Goal: Task Accomplishment & Management: Manage account settings

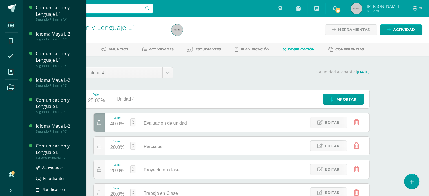
click at [54, 153] on div "Comunicación y Lenguaje L1" at bounding box center [57, 149] width 43 height 13
click at [48, 150] on div "Comunicación y Lenguaje L1" at bounding box center [57, 149] width 43 height 13
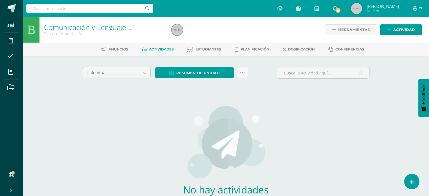
click at [45, 154] on div "Comunicación y Lenguaje L1 Tercero Primaria "A" Herramientas Detalle de asisten…" at bounding box center [226, 129] width 406 height 225
click at [291, 54] on div "Anuncios Actividades Estudiantes Planificación Dosificación Conferencias" at bounding box center [233, 49] width 420 height 13
click at [293, 49] on span "Dosificación" at bounding box center [301, 49] width 27 height 4
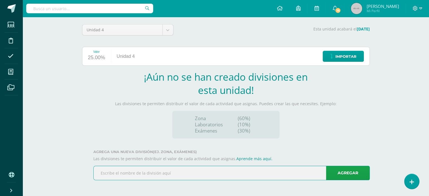
click at [213, 172] on input "text" at bounding box center [232, 173] width 276 height 14
type input "Trabajo en clase"
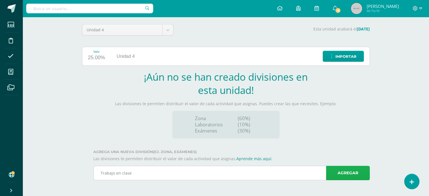
click at [333, 174] on link "Agregar" at bounding box center [348, 173] width 44 height 14
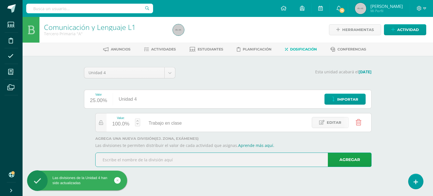
click at [292, 159] on input "text" at bounding box center [234, 160] width 276 height 14
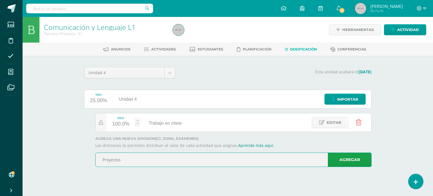
type input "Proyectos"
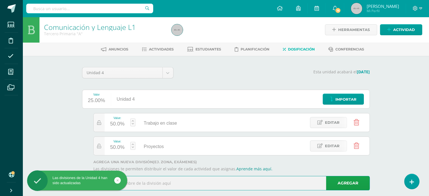
click at [219, 186] on input "text" at bounding box center [232, 183] width 276 height 14
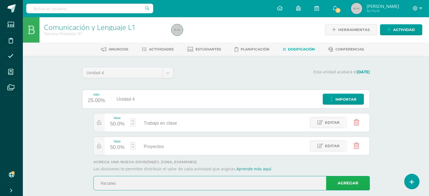
type input "Paciales"
click at [338, 181] on link "Agregar" at bounding box center [348, 183] width 44 height 14
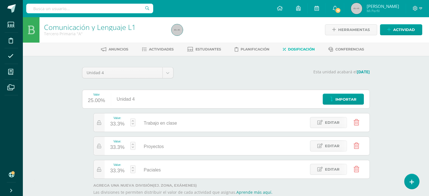
scroll to position [33, 0]
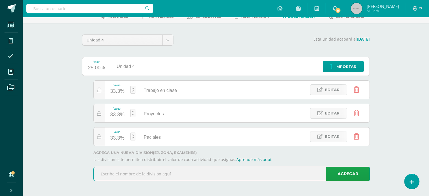
click at [313, 177] on input "text" at bounding box center [232, 174] width 276 height 14
type input "E"
type input "v"
type input "Evaluacion de unidad"
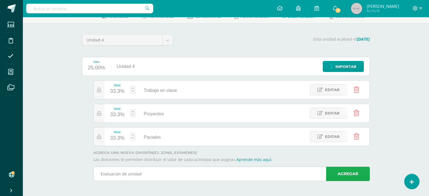
click at [342, 171] on link "Agregar" at bounding box center [348, 174] width 44 height 14
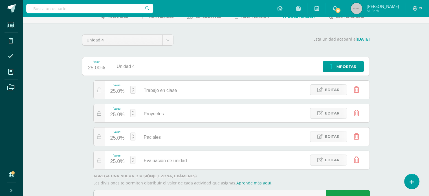
click at [120, 92] on div "25.0%" at bounding box center [117, 91] width 14 height 9
type input "20"
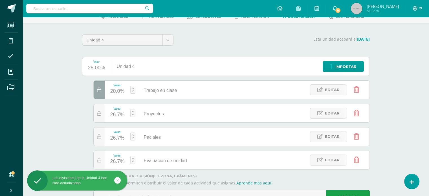
click at [117, 114] on div "26.7%" at bounding box center [117, 114] width 14 height 9
type input "20"
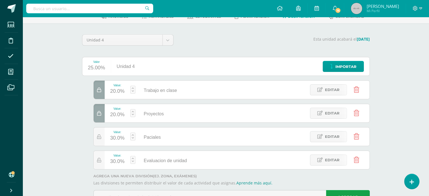
click at [113, 136] on div "30.0%" at bounding box center [117, 138] width 14 height 9
type input "20"
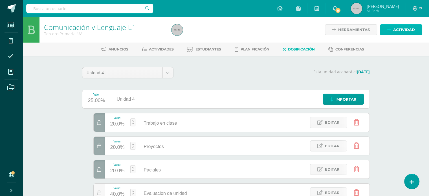
click at [401, 29] on span "Actividad" at bounding box center [404, 30] width 22 height 10
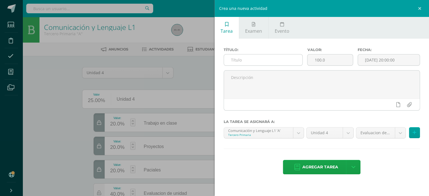
click at [251, 60] on input "text" at bounding box center [263, 59] width 79 height 11
click at [239, 59] on input "text" at bounding box center [263, 59] width 79 height 11
paste input "Ejercicios tiempos verbales"
type input "Ejercicios tiempos verbales"
click at [329, 61] on input "100.0" at bounding box center [329, 59] width 45 height 11
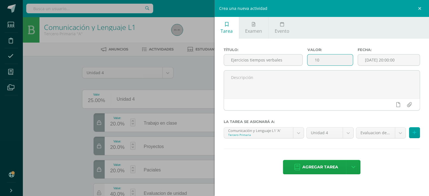
type input "1"
type input "2.5"
click at [375, 53] on div "Fecha: 2025-09-13 20:00:00" at bounding box center [388, 59] width 67 height 23
click at [375, 58] on input "[DATE] 20:00:00" at bounding box center [389, 59] width 62 height 11
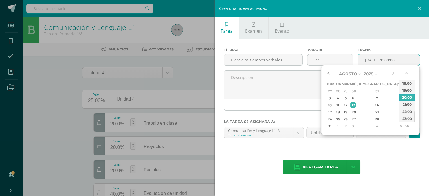
click at [329, 71] on button "button" at bounding box center [328, 74] width 6 height 8
click at [355, 106] on div "13" at bounding box center [352, 105] width 5 height 6
type input "2025-08-13 20:00"
click at [400, 98] on div "20:00" at bounding box center [407, 97] width 16 height 7
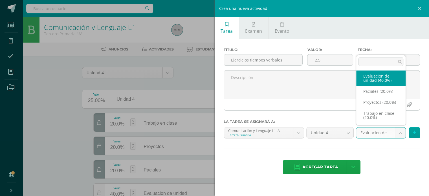
click at [395, 134] on body "Las divisiones de la Unidad 4 han sido actualizadas Las divisiones de la Unidad…" at bounding box center [214, 126] width 429 height 253
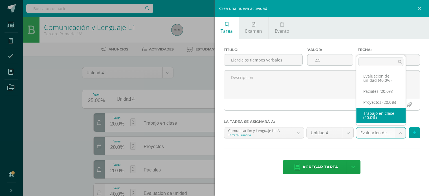
select select "210182"
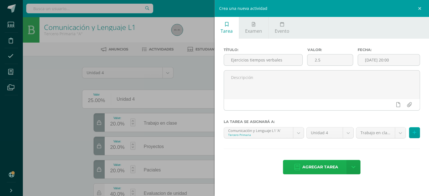
click at [298, 167] on icon at bounding box center [297, 167] width 6 height 6
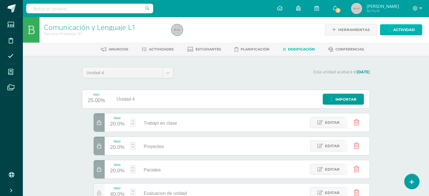
click at [394, 28] on span "Actividad" at bounding box center [404, 30] width 22 height 10
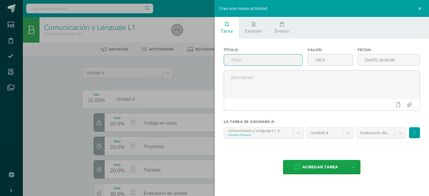
click at [276, 59] on input "text" at bounding box center [263, 59] width 79 height 11
paste input "Lectura leer para soñar"
type input "Lectura leer para soñar"
click at [328, 56] on input "100.0" at bounding box center [329, 59] width 45 height 11
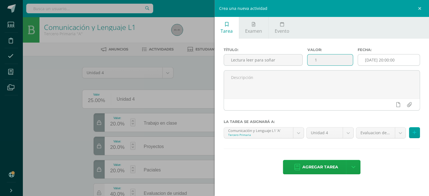
type input "1"
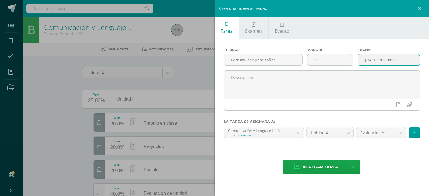
click at [401, 56] on input "[DATE] 20:00:00" at bounding box center [389, 59] width 62 height 11
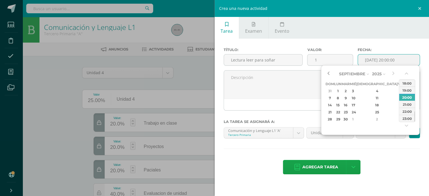
click at [328, 71] on button "button" at bounding box center [328, 74] width 6 height 8
click at [402, 96] on div "20:00" at bounding box center [407, 97] width 16 height 7
type input "2025-08-13 20:00"
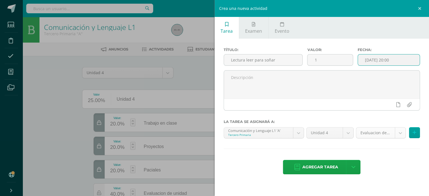
click at [397, 128] on body "Tarea asignada exitosamente Estudiantes Disciplina Asistencia Mis cursos Archiv…" at bounding box center [214, 126] width 429 height 253
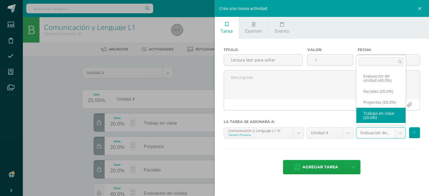
select select "210182"
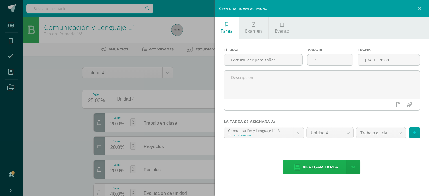
click at [314, 164] on span "Agregar tarea" at bounding box center [320, 167] width 36 height 14
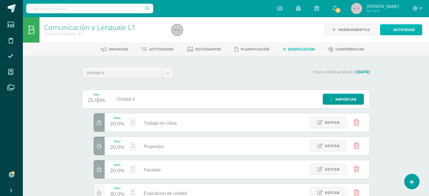
click at [391, 31] on link "Actividad" at bounding box center [401, 29] width 42 height 11
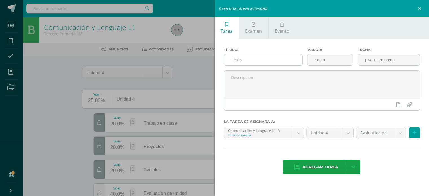
click at [291, 59] on input "text" at bounding box center [263, 59] width 79 height 11
paste input "Rutina “Lo mismo, diferente, conectar y participar"
type input "Rutina “Lo mismo, diferente, conectar y participar"
click at [325, 58] on input "100.0" at bounding box center [329, 59] width 45 height 11
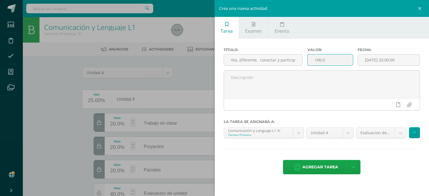
scroll to position [0, 0]
type input "1"
type input "5"
click at [379, 55] on input "[DATE] 20:00:00" at bounding box center [389, 59] width 62 height 11
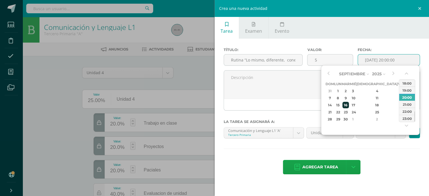
click at [349, 103] on div "16" at bounding box center [345, 105] width 6 height 6
type input "[DATE] 20:00"
click at [399, 98] on div "20:00" at bounding box center [407, 97] width 16 height 7
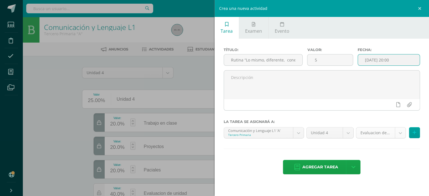
click at [404, 128] on body "Tarea asignada exitosamente Estudiantes Disciplina Asistencia Mis cursos Archiv…" at bounding box center [214, 126] width 429 height 253
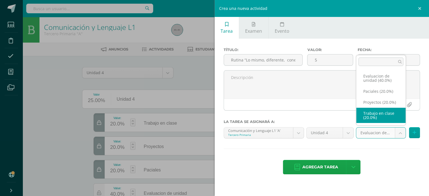
select select "210182"
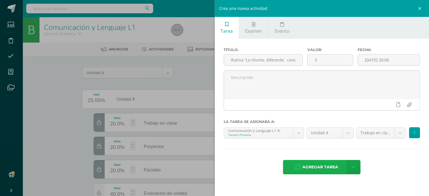
click at [311, 168] on span "Agregar tarea" at bounding box center [320, 167] width 36 height 14
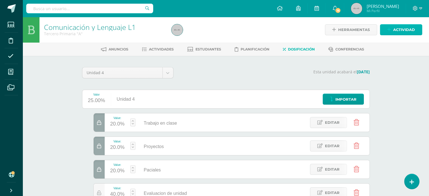
click at [389, 27] on link "Actividad" at bounding box center [401, 29] width 42 height 11
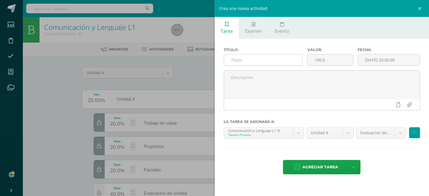
click at [257, 60] on input "text" at bounding box center [263, 59] width 79 height 11
paste input "Lectura leer para soñar"
type input "Lectura leer para soñar"
drag, startPoint x: 329, startPoint y: 61, endPoint x: 321, endPoint y: 62, distance: 8.2
click at [321, 62] on input "100.0" at bounding box center [329, 59] width 45 height 11
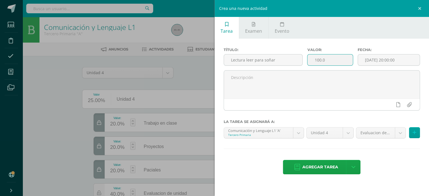
click at [321, 62] on input "100.0" at bounding box center [329, 59] width 45 height 11
type input "1"
click at [404, 57] on input "[DATE] 20:00:00" at bounding box center [389, 59] width 62 height 11
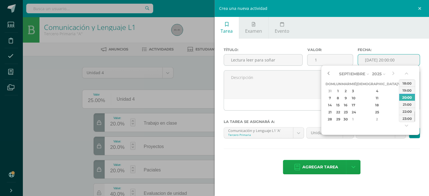
click at [326, 72] on button "button" at bounding box center [328, 74] width 6 height 8
click at [349, 118] on div "26" at bounding box center [345, 119] width 6 height 6
type input "2025-08-26 20:00"
click at [411, 97] on div "20:00" at bounding box center [407, 97] width 16 height 7
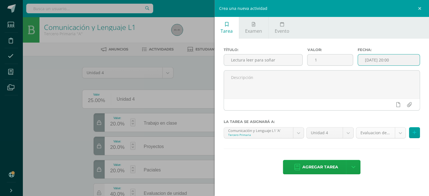
click at [394, 132] on body "Tarea asignada exitosamente Estudiantes Disciplina Asistencia Mis cursos Archiv…" at bounding box center [214, 126] width 429 height 253
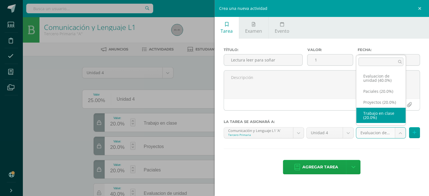
select select "210182"
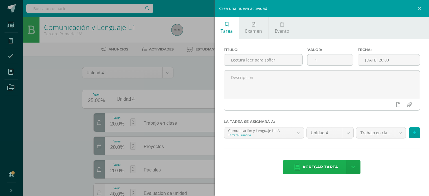
click at [321, 164] on span "Agregar tarea" at bounding box center [320, 167] width 36 height 14
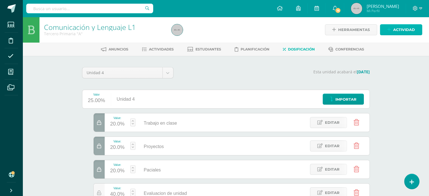
click at [402, 26] on span "Actividad" at bounding box center [404, 30] width 22 height 10
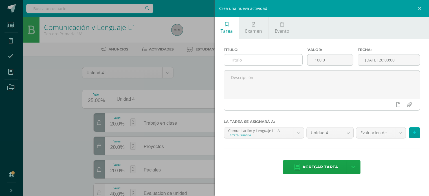
click at [277, 64] on input "text" at bounding box center [263, 59] width 79 height 11
paste input "Ejercicio de los homónimos"
type input "Ejercicio de los homónimos"
click at [328, 59] on input "100.0" at bounding box center [329, 59] width 45 height 11
type input "1"
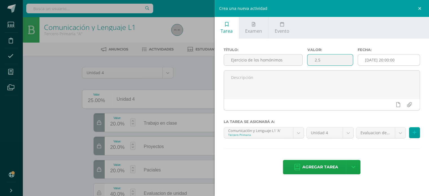
type input "2.5"
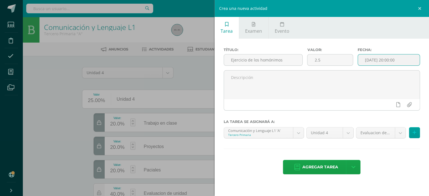
click at [370, 60] on input "[DATE] 20:00:00" at bounding box center [389, 59] width 62 height 11
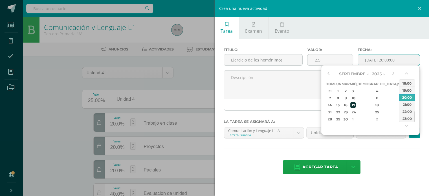
click at [355, 103] on div "17" at bounding box center [352, 105] width 5 height 6
type input "[DATE] 20:00"
click at [412, 98] on div "20:00" at bounding box center [407, 97] width 16 height 7
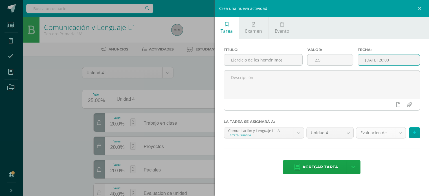
click at [395, 129] on body "Tarea asignada exitosamente Estudiantes Disciplina Asistencia Mis cursos Archiv…" at bounding box center [214, 126] width 429 height 253
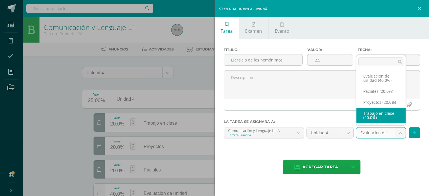
select select "210182"
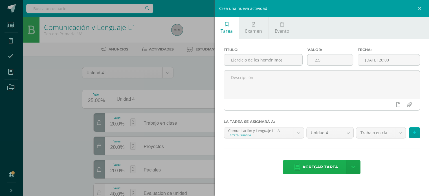
click at [314, 164] on span "Agregar tarea" at bounding box center [320, 167] width 36 height 14
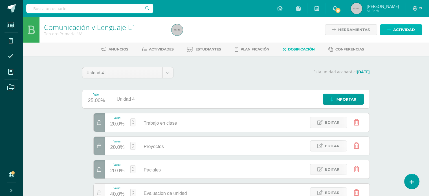
click at [390, 28] on icon at bounding box center [389, 29] width 4 height 5
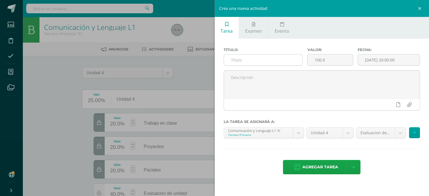
click at [264, 61] on input "text" at bounding box center [263, 59] width 79 height 11
paste input "Hoja de trabajo"
type input "Hoja de trabajo"
drag, startPoint x: 327, startPoint y: 61, endPoint x: 287, endPoint y: 61, distance: 40.0
click at [287, 61] on div "Título: Hoja de trabajo Valor: 100.0 Fecha: [DATE] 20:00:00" at bounding box center [321, 59] width 201 height 23
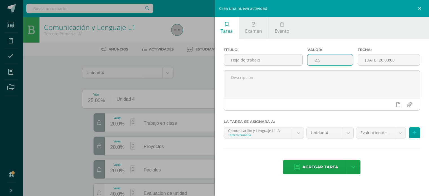
type input "2.5"
click at [378, 59] on input "[DATE] 20:00:00" at bounding box center [389, 59] width 62 height 11
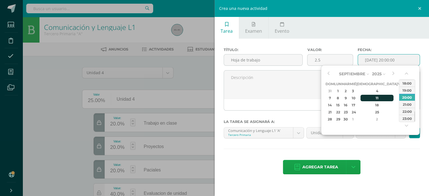
click at [370, 98] on div "11" at bounding box center [376, 98] width 33 height 6
type input "2025-09-11 20:00"
click at [409, 97] on div "20:00" at bounding box center [407, 97] width 16 height 7
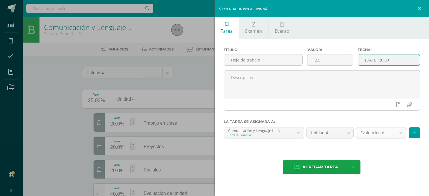
click at [403, 133] on body "Tarea asignada exitosamente Estudiantes Disciplina Asistencia Mis cursos Archiv…" at bounding box center [214, 126] width 429 height 253
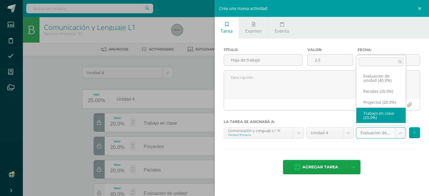
select select "210182"
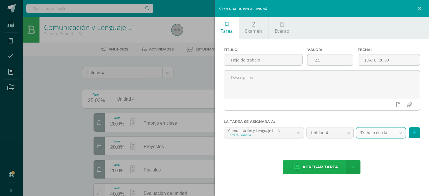
click at [306, 164] on span "Agregar tarea" at bounding box center [320, 167] width 36 height 14
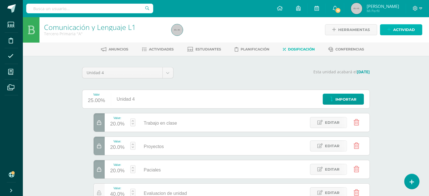
click at [391, 28] on link "Actividad" at bounding box center [401, 29] width 42 height 11
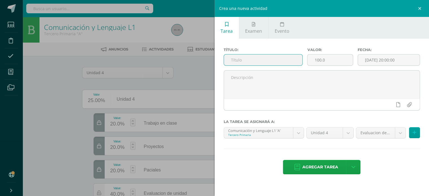
click at [283, 58] on input "text" at bounding box center [263, 59] width 79 height 11
paste input "Rutina “ generar, ordenar, conectar, elaborar”"
type input "Rutina “ generar, ordenar, conectar, elaborar”"
click at [260, 54] on input "text" at bounding box center [263, 59] width 79 height 11
paste input "Hoja de trabajo"
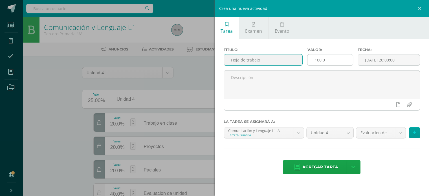
type input "Hoja de trabajo"
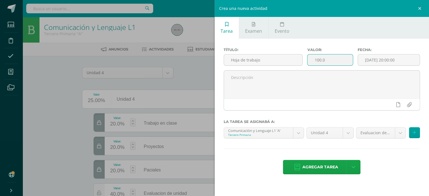
drag, startPoint x: 337, startPoint y: 58, endPoint x: 296, endPoint y: 67, distance: 41.9
click at [296, 67] on div "Título: Hoja de trabajo Valor: 100.0 Fecha: 2025-09-13 20:00:00" at bounding box center [321, 59] width 201 height 23
type input "3"
click at [389, 58] on input "[DATE] 20:00:00" at bounding box center [389, 59] width 62 height 11
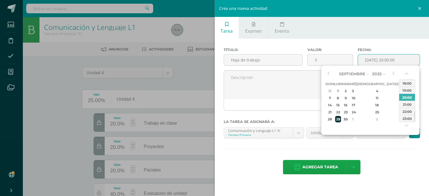
click at [341, 120] on div "29" at bounding box center [338, 119] width 6 height 6
type input "2025-09-29 20:00"
click at [410, 96] on div "20:00" at bounding box center [407, 97] width 16 height 7
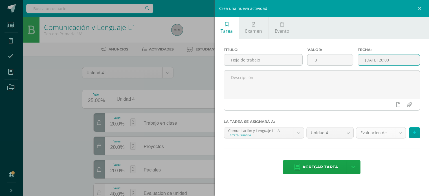
click at [399, 130] on body "Tarea asignada exitosamente Estudiantes Disciplina Asistencia Mis cursos Archiv…" at bounding box center [214, 126] width 429 height 253
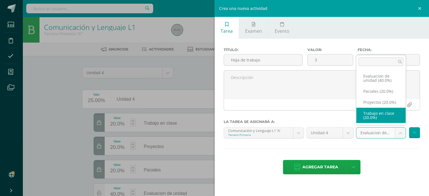
select select "210182"
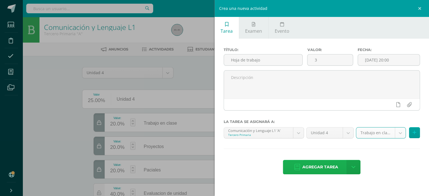
click at [316, 164] on span "Agregar tarea" at bounding box center [320, 167] width 36 height 14
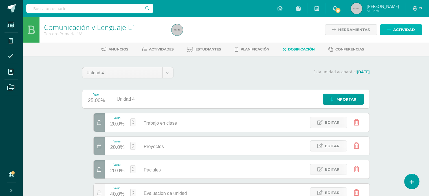
click at [402, 32] on span "Actividad" at bounding box center [404, 30] width 22 height 10
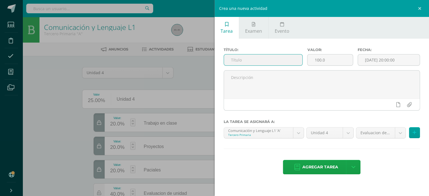
click at [272, 61] on input "text" at bounding box center [263, 59] width 79 height 11
paste input "Invasión ortográfica"
type input "Invasión ortográfica"
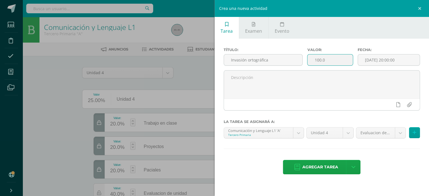
click at [340, 54] on input "100.0" at bounding box center [329, 59] width 45 height 11
type input "1"
type input "5"
click at [389, 58] on input "[DATE] 20:00:00" at bounding box center [389, 59] width 62 height 11
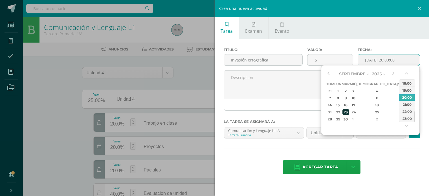
click at [348, 111] on div "23" at bounding box center [345, 112] width 6 height 6
click at [370, 104] on div "18" at bounding box center [376, 105] width 33 height 6
type input "[DATE] 20:00"
click at [412, 98] on div "20:00" at bounding box center [407, 97] width 16 height 7
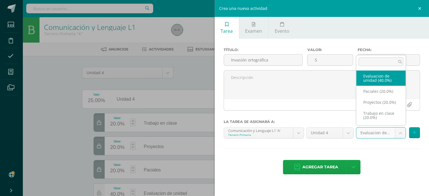
click at [401, 129] on body "Tarea asignada exitosamente Estudiantes Disciplina Asistencia Mis cursos Archiv…" at bounding box center [214, 126] width 429 height 253
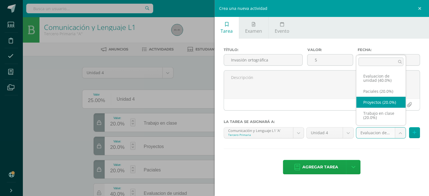
select select "210183"
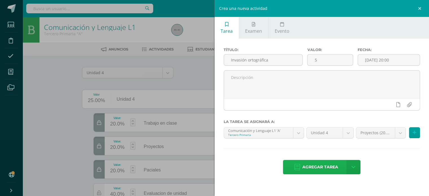
click at [330, 169] on span "Agregar tarea" at bounding box center [320, 167] width 36 height 14
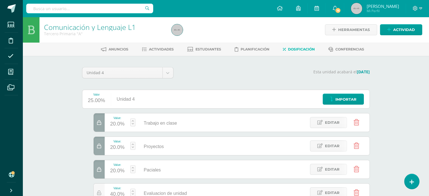
click at [330, 169] on span "Editar" at bounding box center [332, 169] width 15 height 10
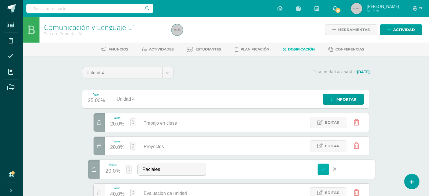
click at [325, 167] on icon at bounding box center [323, 169] width 5 height 5
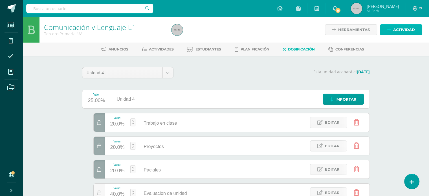
click at [406, 32] on span "Actividad" at bounding box center [404, 30] width 22 height 10
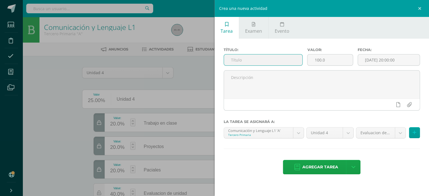
click at [266, 56] on input "text" at bounding box center [263, 59] width 79 height 11
paste input "Proyecto final libro de lectura"
type input "Proyecto final libro de lectura"
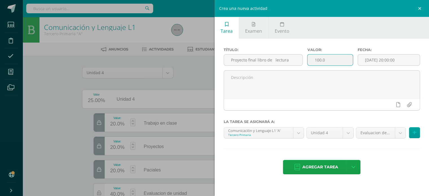
click at [330, 57] on input "100.0" at bounding box center [329, 59] width 45 height 11
type input "10"
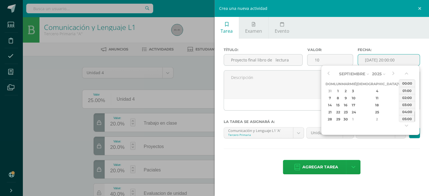
click at [380, 58] on input "2025-09-13 20:00:00" at bounding box center [389, 59] width 62 height 11
click at [368, 119] on div "2" at bounding box center [376, 119] width 33 height 6
type input "2025-10-02 20:00"
click at [407, 95] on div "20:00" at bounding box center [407, 97] width 16 height 7
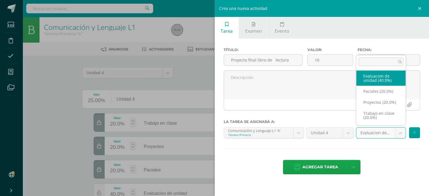
click at [399, 130] on body "Las divisiones de la Unidad 4 han sido actualizadas Tarea asignada exitosamente…" at bounding box center [214, 126] width 429 height 253
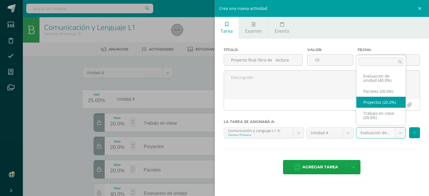
select select "210183"
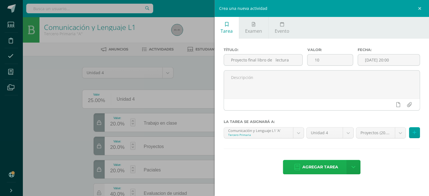
click at [315, 162] on span "Agregar tarea" at bounding box center [320, 167] width 36 height 14
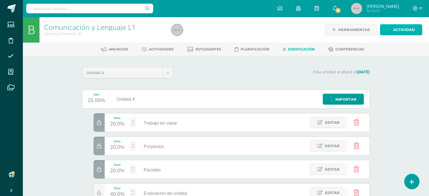
click at [408, 32] on span "Actividad" at bounding box center [404, 30] width 22 height 10
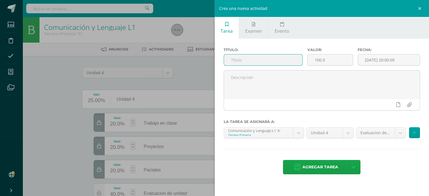
click at [267, 64] on input "text" at bounding box center [263, 59] width 79 height 11
paste input "Caligrafía “Huellas caligráficas” hasta la página 100"
type input "Caligrafía “Huellas caligráficas” hasta la página 100"
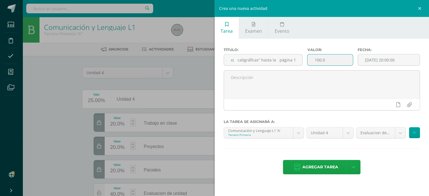
scroll to position [0, 0]
click at [326, 61] on input "100.0" at bounding box center [329, 59] width 45 height 11
type input "1"
type input "5"
click at [387, 61] on input "[DATE] 20:00:00" at bounding box center [389, 59] width 62 height 11
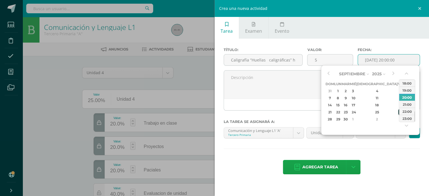
click at [398, 111] on div "26" at bounding box center [400, 112] width 5 height 6
type input "2025-09-26 20:00"
click at [400, 97] on div "20:00" at bounding box center [407, 97] width 16 height 7
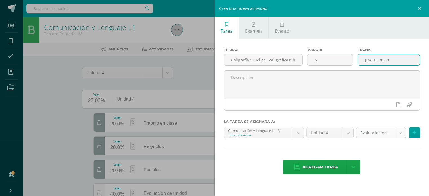
click at [397, 132] on body "Tarea asignada exitosamente Estudiantes Disciplina Asistencia Mis cursos Archiv…" at bounding box center [214, 126] width 429 height 253
click at [394, 133] on body "Tarea asignada exitosamente Estudiantes Disciplina Asistencia Mis cursos Archiv…" at bounding box center [214, 126] width 429 height 253
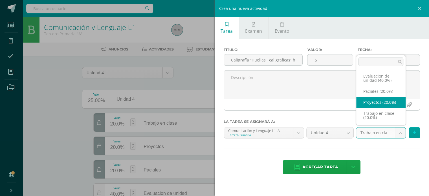
select select "210183"
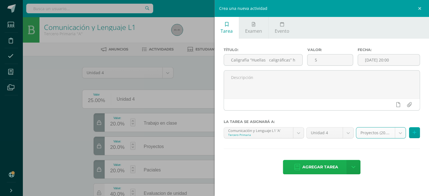
click at [318, 163] on span "Agregar tarea" at bounding box center [320, 167] width 36 height 14
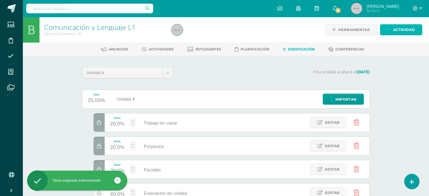
click at [397, 28] on span "Actividad" at bounding box center [404, 30] width 22 height 10
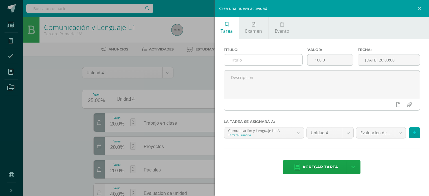
click at [265, 63] on input "text" at bounding box center [263, 59] width 79 height 11
type input "Parcial #1"
click at [341, 59] on input "100.0" at bounding box center [329, 59] width 45 height 11
type input "10"
click at [391, 61] on input "[DATE] 20:00:00" at bounding box center [389, 59] width 62 height 11
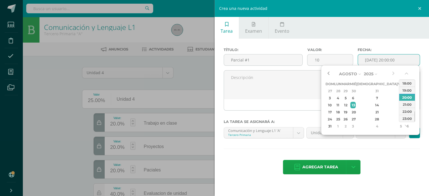
click at [327, 72] on button "button" at bounding box center [328, 74] width 6 height 8
click at [355, 116] on div "27" at bounding box center [352, 119] width 5 height 6
click at [339, 125] on div "1" at bounding box center [338, 126] width 6 height 6
type input "2025-09-01 20:00"
click at [410, 98] on div "20:00" at bounding box center [407, 97] width 16 height 7
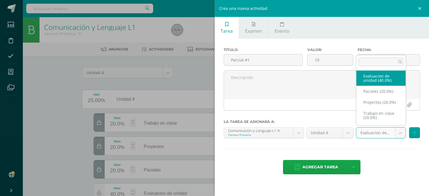
click at [404, 134] on body "Tarea asignada exitosamente Estudiantes Disciplina Asistencia Mis cursos Archiv…" at bounding box center [214, 126] width 429 height 253
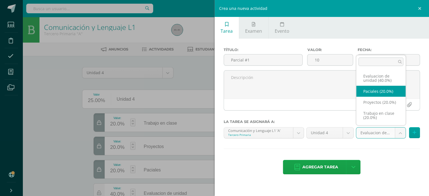
select select "210184"
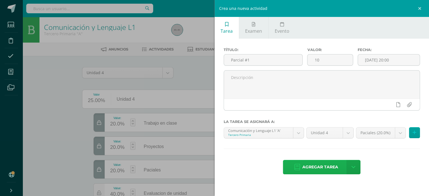
click at [319, 162] on span "Agregar tarea" at bounding box center [320, 167] width 36 height 14
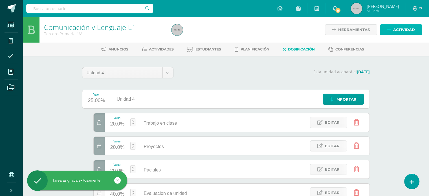
click at [402, 30] on span "Actividad" at bounding box center [404, 30] width 22 height 10
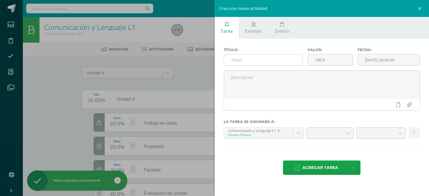
click at [267, 55] on input "text" at bounding box center [263, 59] width 79 height 11
click at [266, 58] on input "text" at bounding box center [263, 59] width 79 height 11
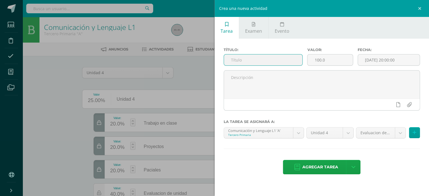
click at [266, 58] on input "text" at bounding box center [263, 59] width 79 height 11
type input "Parcial #2"
click at [346, 59] on input "100.0" at bounding box center [329, 59] width 45 height 11
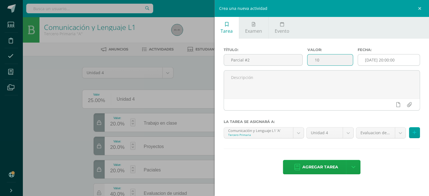
type input "10"
click at [398, 60] on input "2025-09-13 20:00:00" at bounding box center [389, 59] width 62 height 11
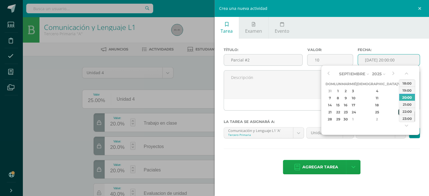
click at [397, 112] on td "26" at bounding box center [400, 112] width 6 height 7
type input "2025-09-26 20:00"
click at [407, 97] on div "20:00" at bounding box center [407, 97] width 16 height 7
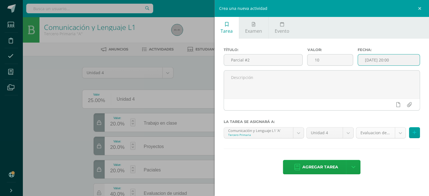
click at [400, 134] on body "Tarea asignada exitosamente Estudiantes Disciplina Asistencia Mis cursos Archiv…" at bounding box center [214, 126] width 429 height 253
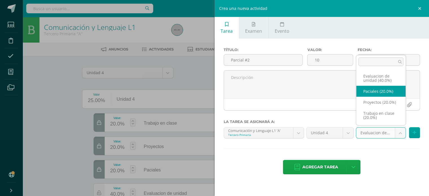
select select "210184"
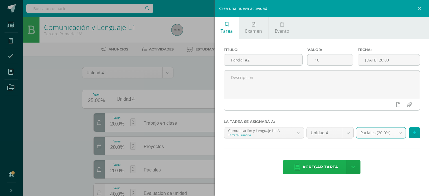
click at [320, 167] on span "Agregar tarea" at bounding box center [320, 167] width 36 height 14
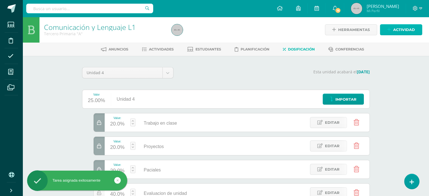
click at [405, 27] on span "Actividad" at bounding box center [404, 30] width 22 height 10
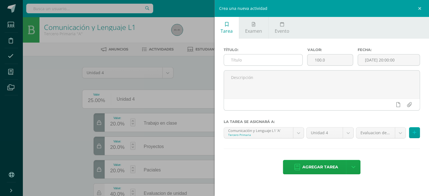
click at [268, 64] on input "text" at bounding box center [263, 59] width 79 height 11
type input "Evaluacion de Unidad"
click at [327, 57] on input "100.0" at bounding box center [329, 59] width 45 height 11
type input "1"
type input "40"
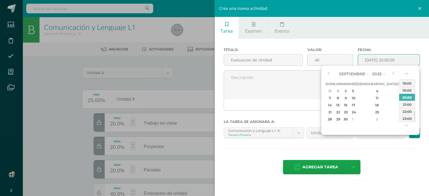
click at [382, 62] on input "[DATE] 20:00:00" at bounding box center [389, 59] width 62 height 11
click at [395, 75] on button "button" at bounding box center [393, 74] width 6 height 8
click at [370, 98] on div "9" at bounding box center [376, 98] width 33 height 6
type input "[DATE] 20:00"
click at [411, 96] on div "20:00" at bounding box center [407, 97] width 16 height 7
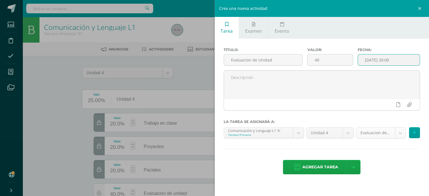
click at [400, 131] on body "Tarea asignada exitosamente Estudiantes Disciplina Asistencia Mis cursos Archiv…" at bounding box center [214, 126] width 429 height 253
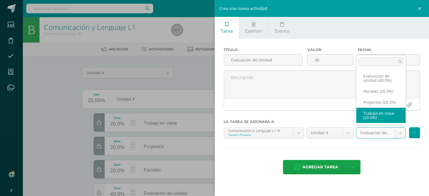
click at [303, 163] on body "Tarea asignada exitosamente Estudiantes Disciplina Asistencia Mis cursos Archiv…" at bounding box center [214, 126] width 429 height 253
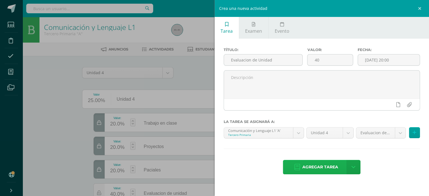
click at [313, 166] on span "Agregar tarea" at bounding box center [320, 167] width 36 height 14
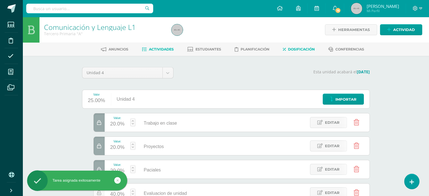
click at [165, 48] on span "Actividades" at bounding box center [161, 49] width 25 height 4
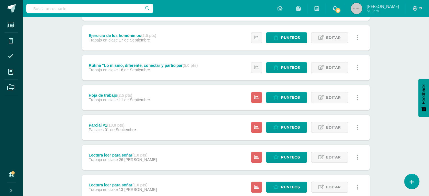
scroll to position [244, 0]
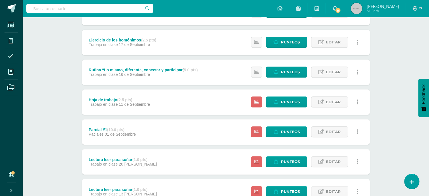
drag, startPoint x: 425, startPoint y: 119, endPoint x: 425, endPoint y: 114, distance: 4.2
click at [425, 116] on body "Estudiantes Disciplina Asistencia Mis cursos Archivos Soporte Ayuda Reportar un…" at bounding box center [214, 13] width 429 height 515
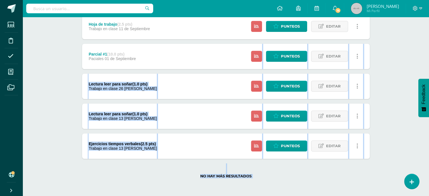
scroll to position [148, 0]
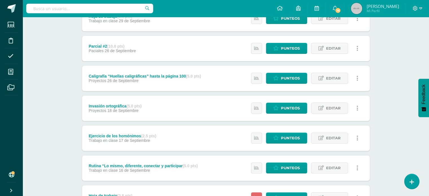
click at [428, 50] on div "Comunicación y Lenguaje L1 Tercero Primaria "A" Herramientas Detalle de asisten…" at bounding box center [226, 118] width 406 height 498
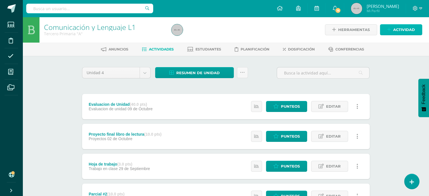
click at [400, 31] on span "Actividad" at bounding box center [404, 30] width 22 height 10
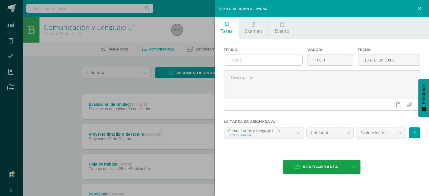
click at [243, 59] on input "text" at bounding box center [263, 59] width 79 height 11
paste input "Rutina “ generar, ordenar, conectar, elaborar”"
type input "Rutina “ generar, ordenar, conectar, elaborar”"
click at [330, 59] on input "100.0" at bounding box center [329, 59] width 45 height 11
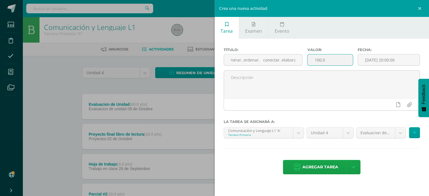
scroll to position [0, 0]
type input "1"
type input "2.5"
click at [372, 57] on input "[DATE] 20:00:00" at bounding box center [389, 59] width 62 height 11
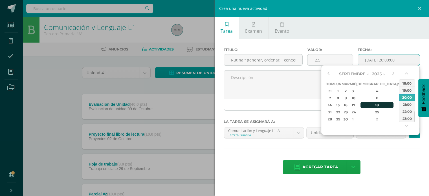
click at [366, 104] on td "18" at bounding box center [376, 104] width 41 height 7
type input "2025-09-18 20:00"
click at [405, 94] on div "20:00" at bounding box center [407, 97] width 16 height 7
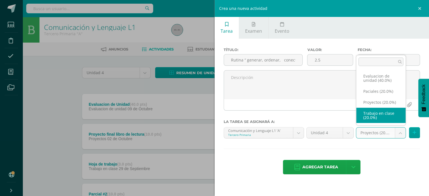
select select "210182"
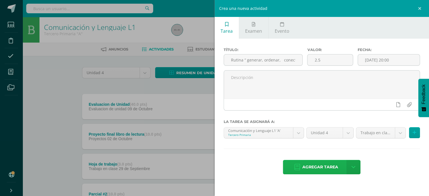
click at [327, 167] on span "Agregar tarea" at bounding box center [320, 167] width 36 height 14
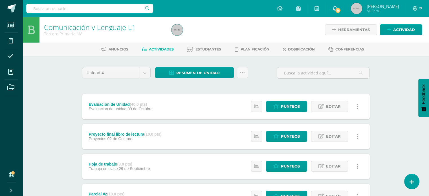
click at [127, 168] on span "29 de Septiembre" at bounding box center [134, 168] width 31 height 5
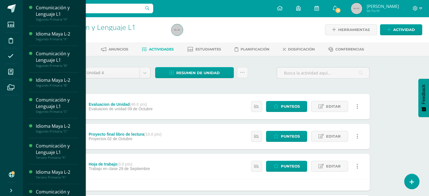
scroll to position [12, 0]
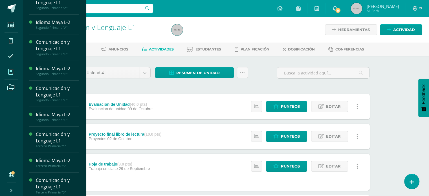
click at [13, 75] on span at bounding box center [11, 71] width 13 height 13
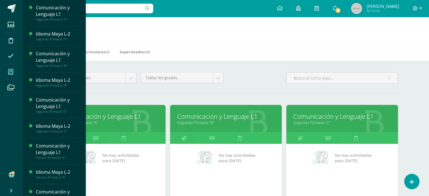
scroll to position [6, 0]
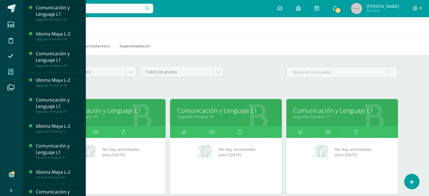
click at [417, 48] on div "Mis Cursos (12) Mis Extracurriculares (0) Supervisados (29)" at bounding box center [233, 46] width 420 height 18
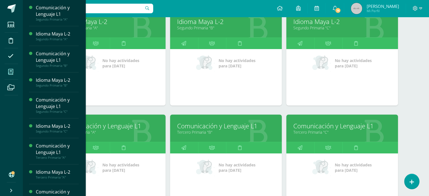
scroll to position [207, 0]
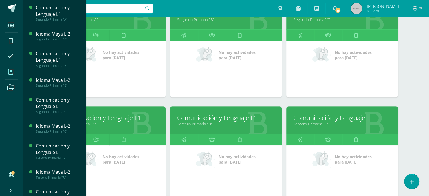
click at [232, 121] on link "Tercero Primaria "B"" at bounding box center [226, 123] width 98 height 5
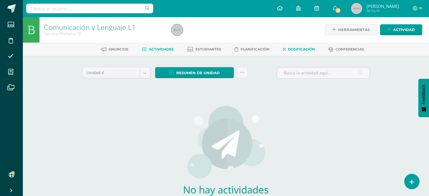
click at [295, 47] on link "Dosificación" at bounding box center [299, 49] width 32 height 9
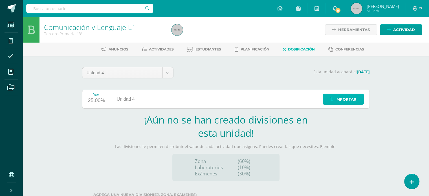
click at [355, 96] on span "Importar" at bounding box center [345, 99] width 21 height 10
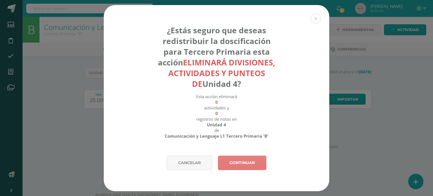
click at [258, 162] on link "Continuar" at bounding box center [242, 163] width 48 height 14
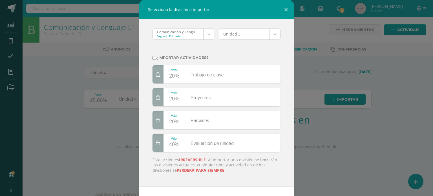
click at [153, 56] on input "¿Importar actividades?" at bounding box center [155, 58] width 4 height 4
checkbox input "true"
click at [273, 34] on body "Selecciona la división a importar Comunicación y Lenguaje L1 'C' Segundo Primar…" at bounding box center [216, 119] width 433 height 239
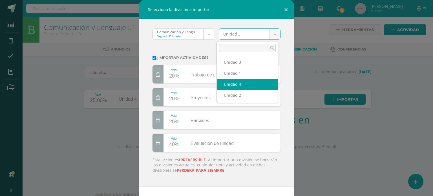
select select "176978"
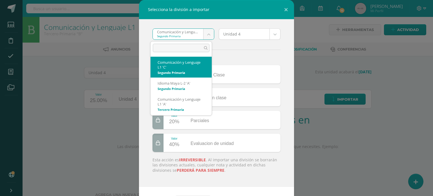
click at [209, 36] on body "Selecciona la división a importar Comunicación y Lenguaje L1 'C' Segundo Primar…" at bounding box center [216, 119] width 433 height 239
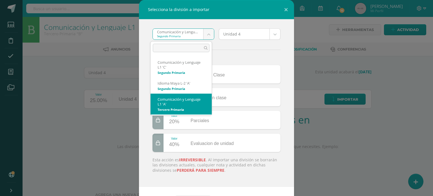
select select "3134"
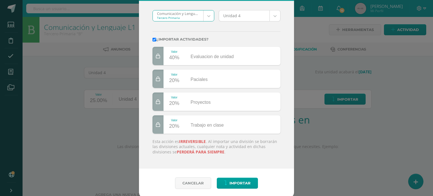
scroll to position [20, 0]
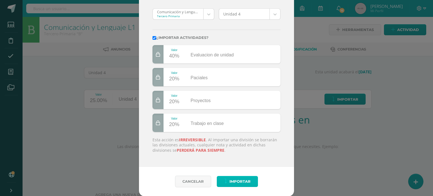
click at [240, 182] on span "Importar" at bounding box center [239, 181] width 21 height 10
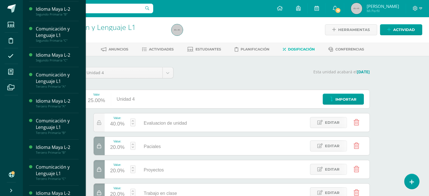
scroll to position [79, 0]
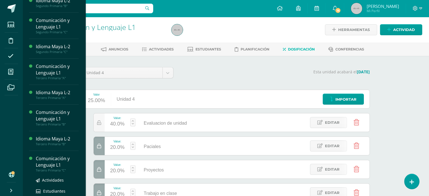
click at [50, 162] on div "Comunicación y Lenguaje L1" at bounding box center [57, 161] width 43 height 13
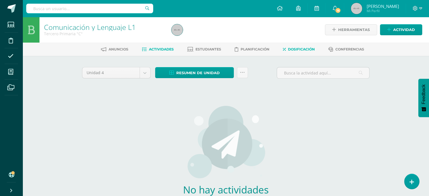
click at [309, 48] on span "Dosificación" at bounding box center [301, 49] width 27 height 4
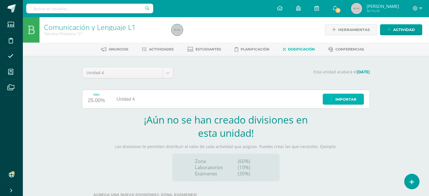
click at [341, 100] on span "Importar" at bounding box center [345, 99] width 21 height 10
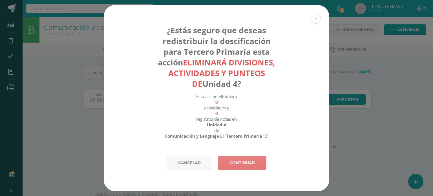
click at [226, 162] on link "Continuar" at bounding box center [242, 163] width 48 height 14
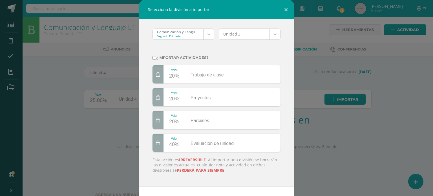
click at [178, 57] on label "¿Importar actividades?" at bounding box center [217, 58] width 128 height 4
click at [156, 57] on input "¿Importar actividades?" at bounding box center [155, 58] width 4 height 4
checkbox input "true"
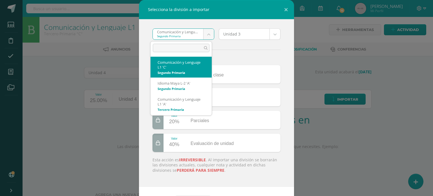
click at [208, 34] on body "Selecciona la división a importar Comunicación y Lenguaje L1 'C' Segundo Primar…" at bounding box center [216, 119] width 433 height 239
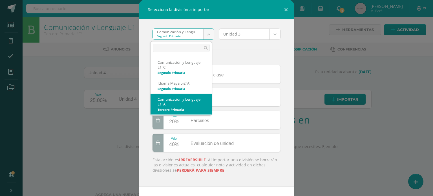
select select "3134"
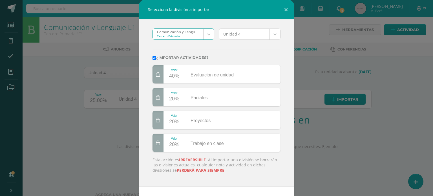
scroll to position [1, 0]
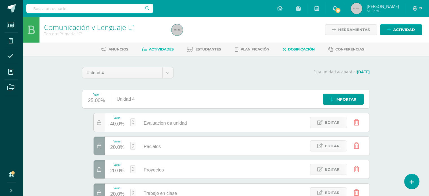
click at [156, 48] on span "Actividades" at bounding box center [161, 49] width 25 height 4
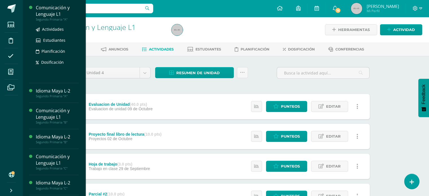
click at [50, 17] on div "Comunicación y Lenguaje L1" at bounding box center [57, 11] width 43 height 13
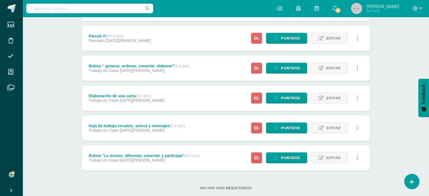
scroll to position [259, 0]
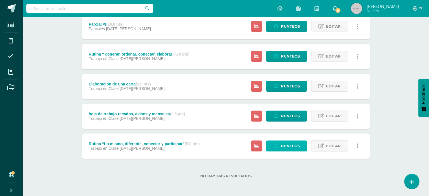
click at [289, 148] on span "Punteos" at bounding box center [290, 146] width 19 height 10
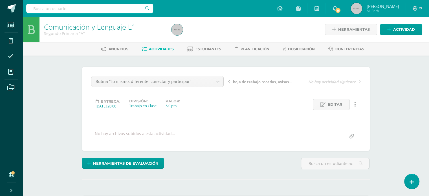
scroll to position [172, 0]
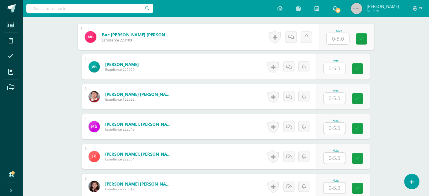
click at [336, 38] on input "text" at bounding box center [337, 38] width 23 height 11
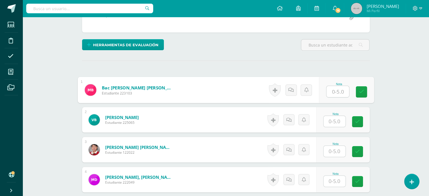
scroll to position [83, 0]
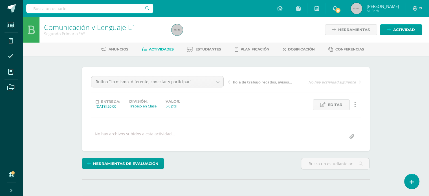
scroll to position [171, 0]
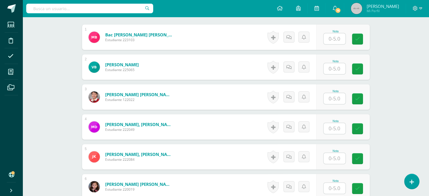
click at [337, 39] on input "text" at bounding box center [334, 38] width 22 height 11
type input "5"
